Goal: Task Accomplishment & Management: Use online tool/utility

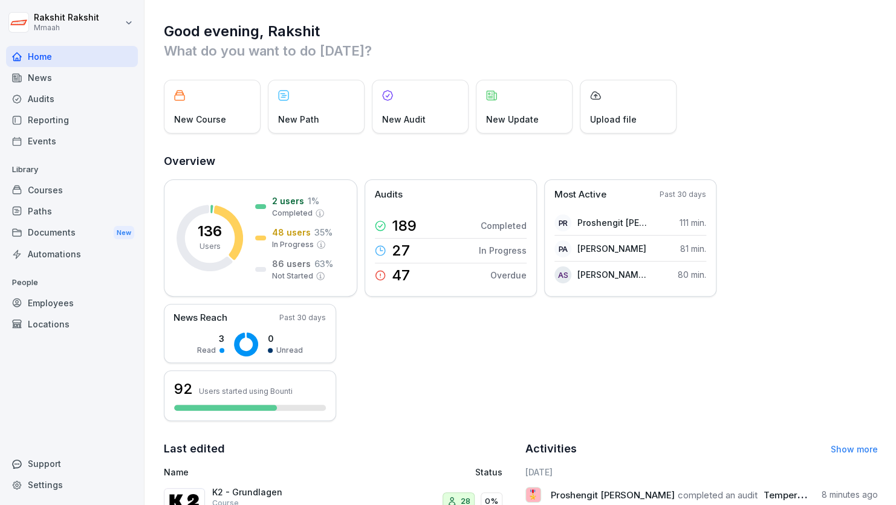
click at [59, 102] on div "Audits" at bounding box center [72, 98] width 132 height 21
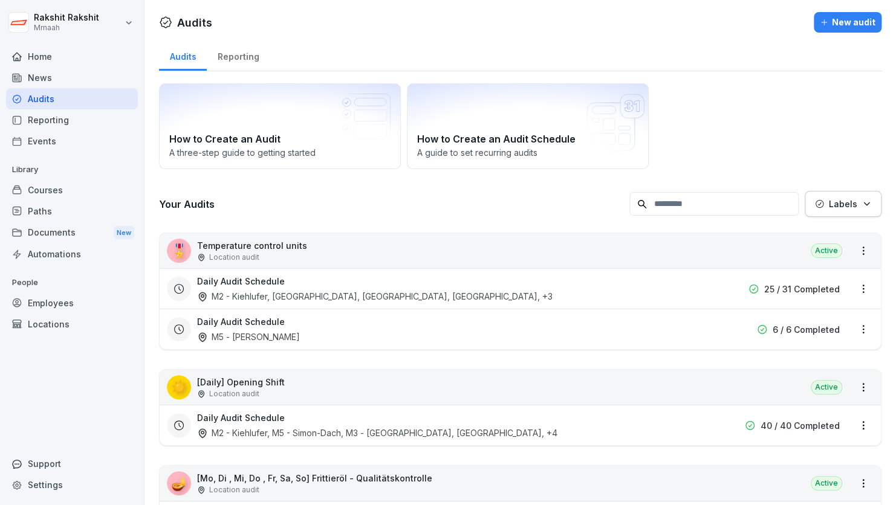
click at [775, 122] on div "How to Create an Audit A three-step guide to getting started How to Create an A…" at bounding box center [520, 126] width 723 height 86
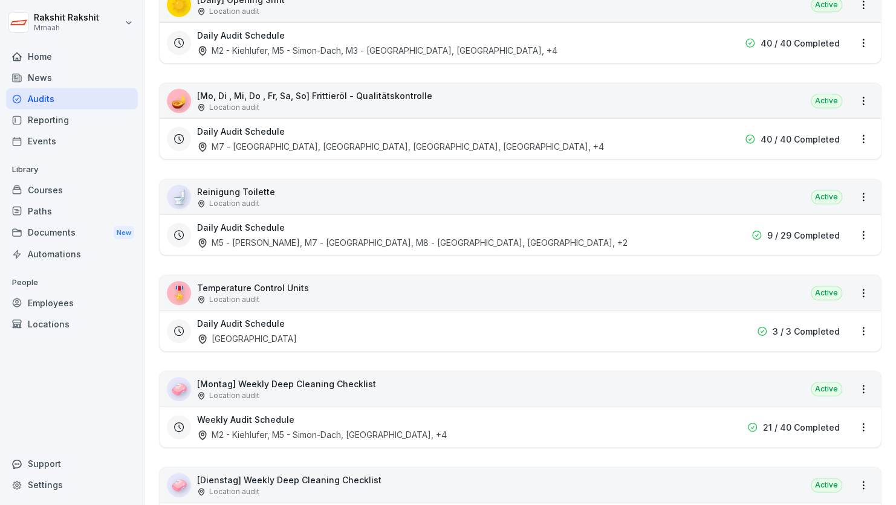
scroll to position [435, 0]
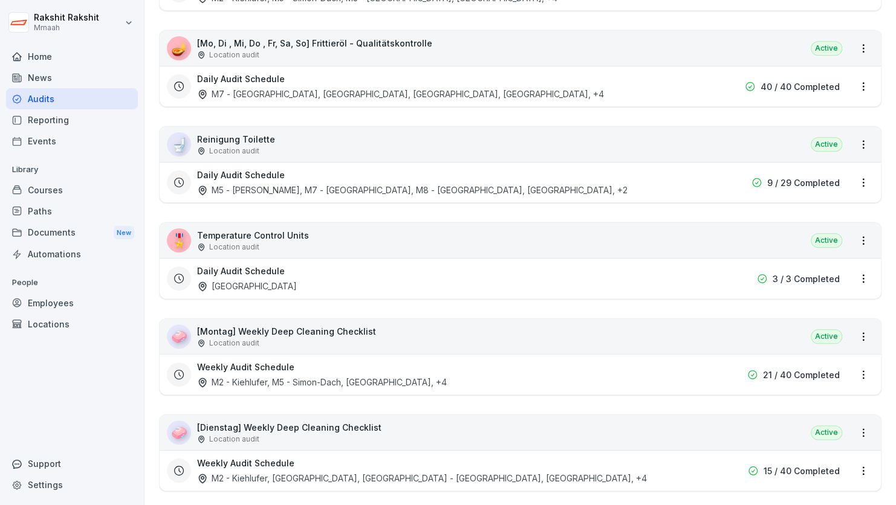
click at [627, 226] on div "🎖️ Temperature Control Units Location audit Active" at bounding box center [520, 240] width 721 height 35
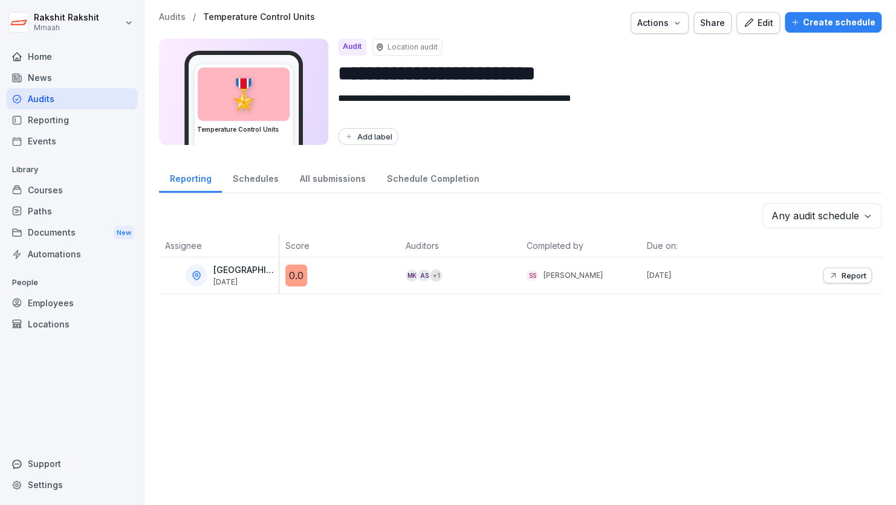
click at [257, 273] on p "[GEOGRAPHIC_DATA]" at bounding box center [244, 270] width 63 height 10
click at [344, 271] on div "0.0" at bounding box center [342, 276] width 114 height 22
click at [823, 271] on button "Report" at bounding box center [847, 276] width 49 height 16
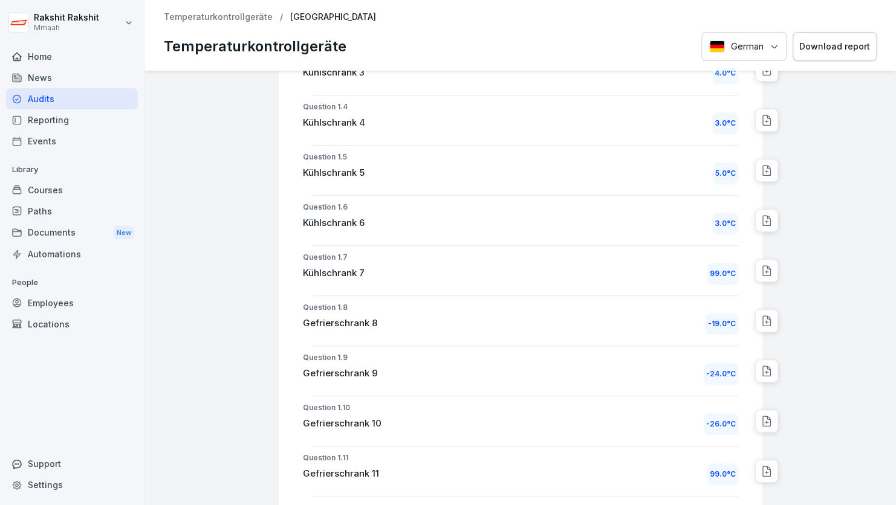
scroll to position [363, 0]
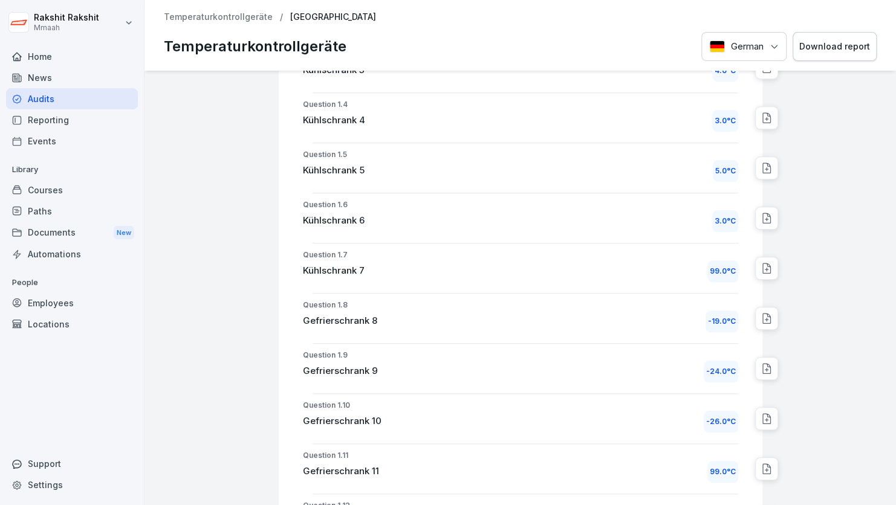
click at [846, 271] on div at bounding box center [829, 242] width 123 height 1069
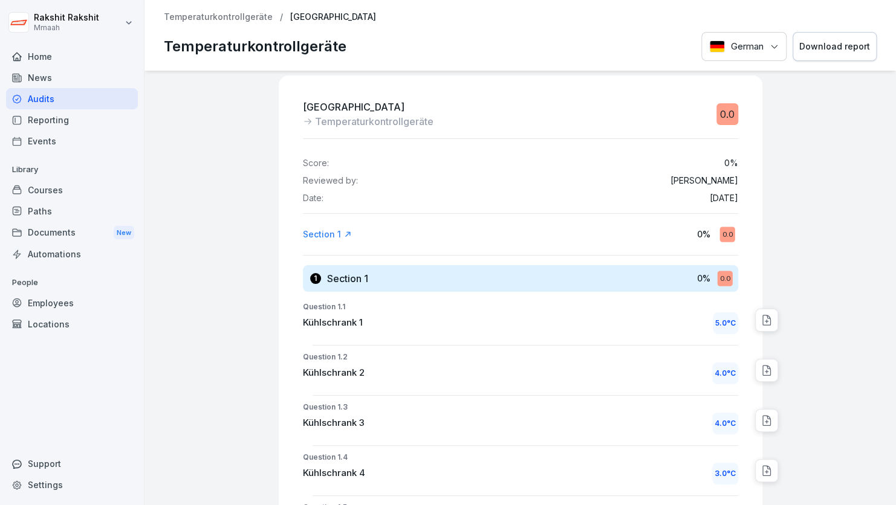
scroll to position [0, 0]
